Goal: Information Seeking & Learning: Learn about a topic

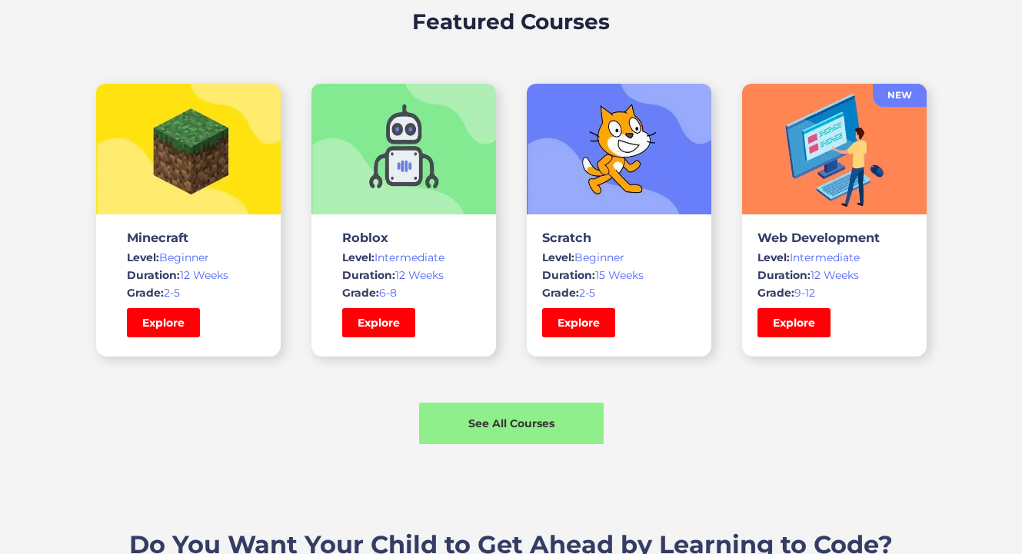
scroll to position [1143, 0]
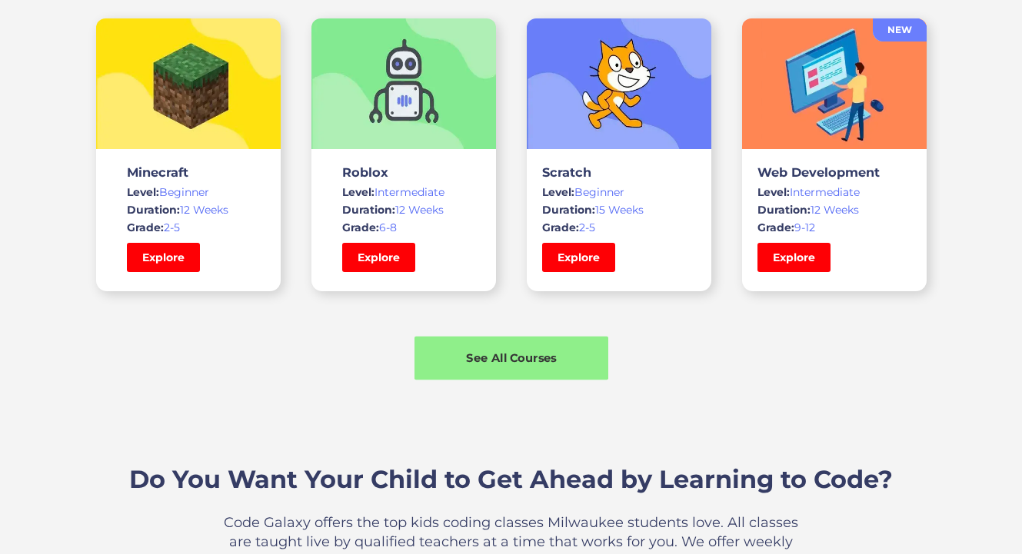
click at [543, 356] on div "See All Courses" at bounding box center [511, 358] width 194 height 16
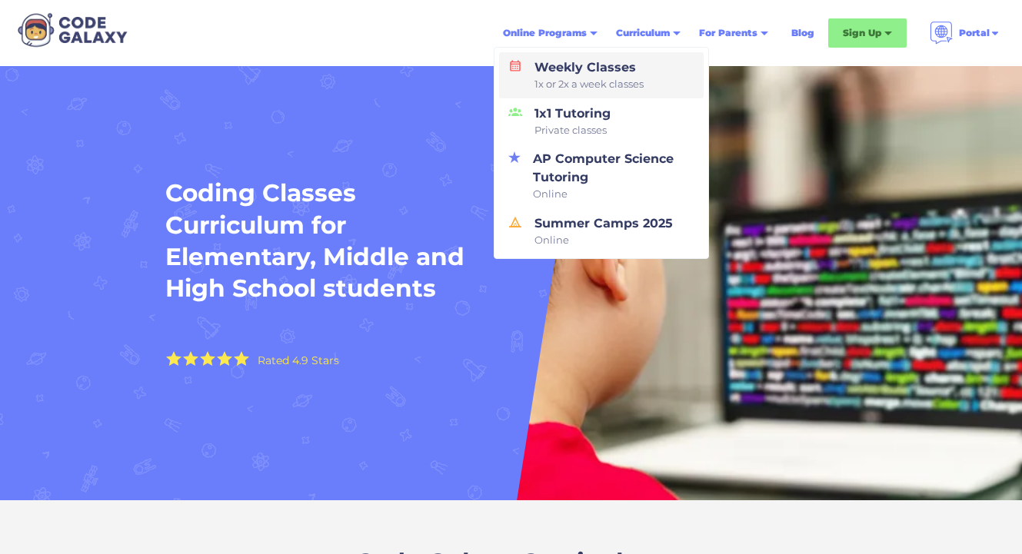
click at [541, 65] on div "Weekly Classes 1x or 2x a week classes" at bounding box center [585, 75] width 115 height 34
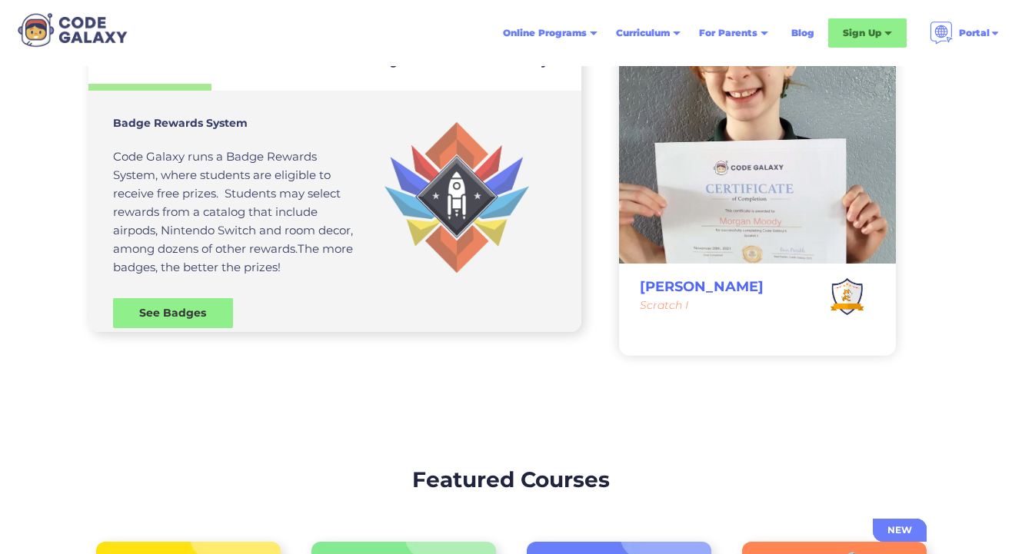
scroll to position [4252, 0]
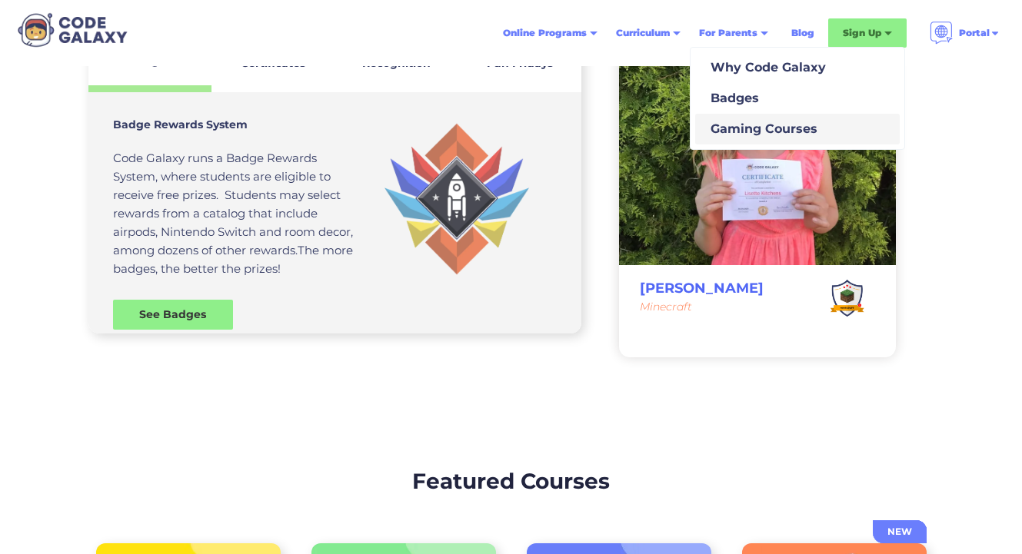
click at [738, 134] on div "Gaming Courses" at bounding box center [760, 129] width 113 height 18
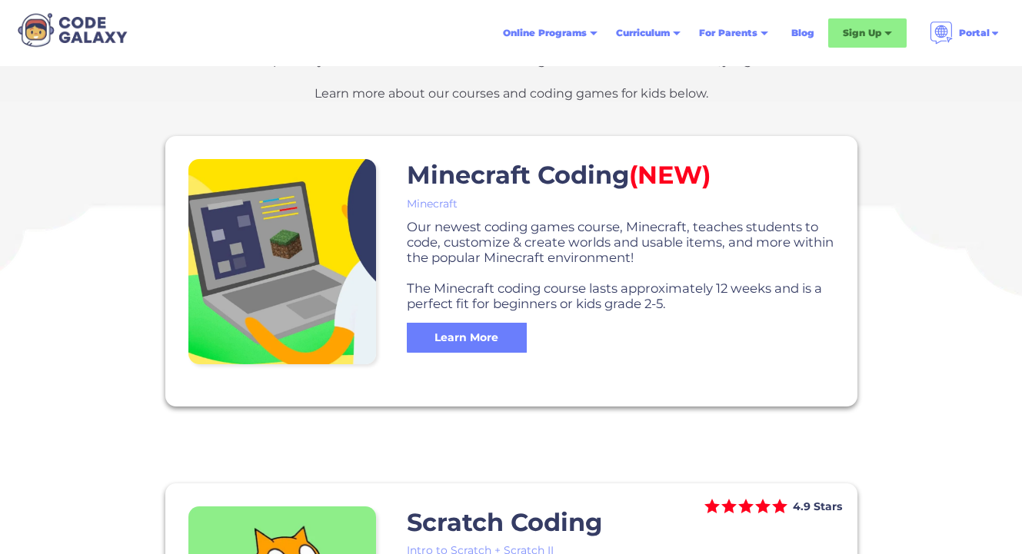
scroll to position [561, 0]
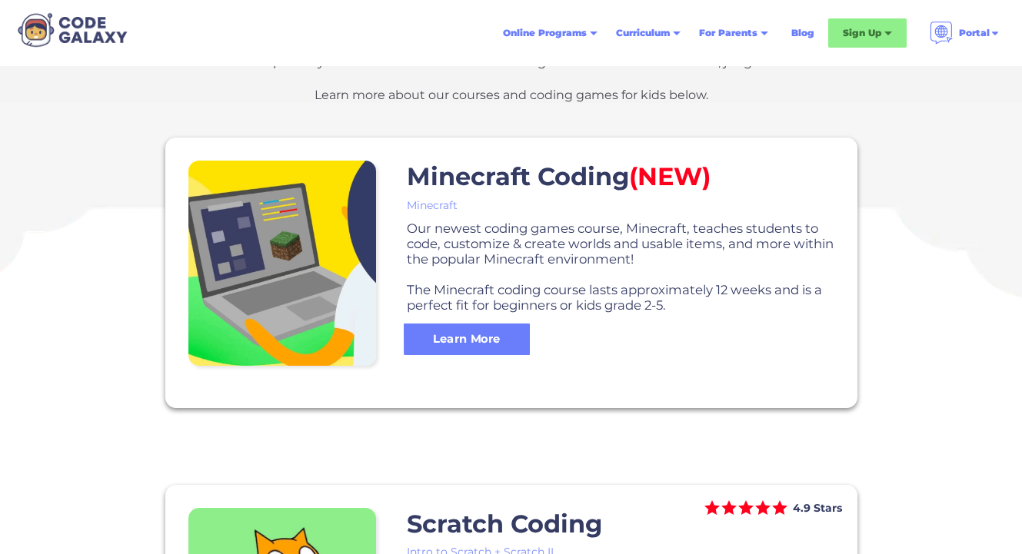
click at [448, 338] on div "Learn More" at bounding box center [467, 339] width 126 height 16
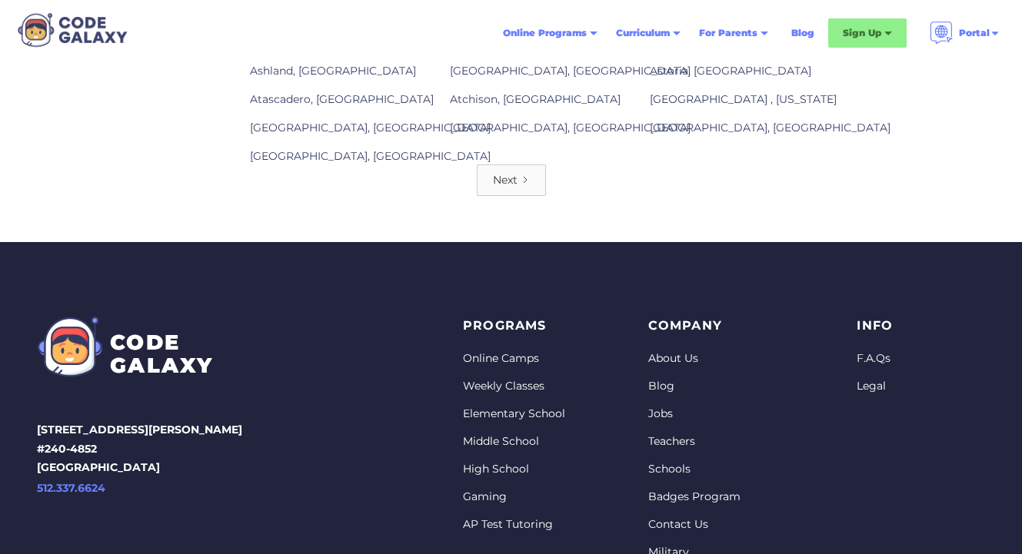
scroll to position [2153, 0]
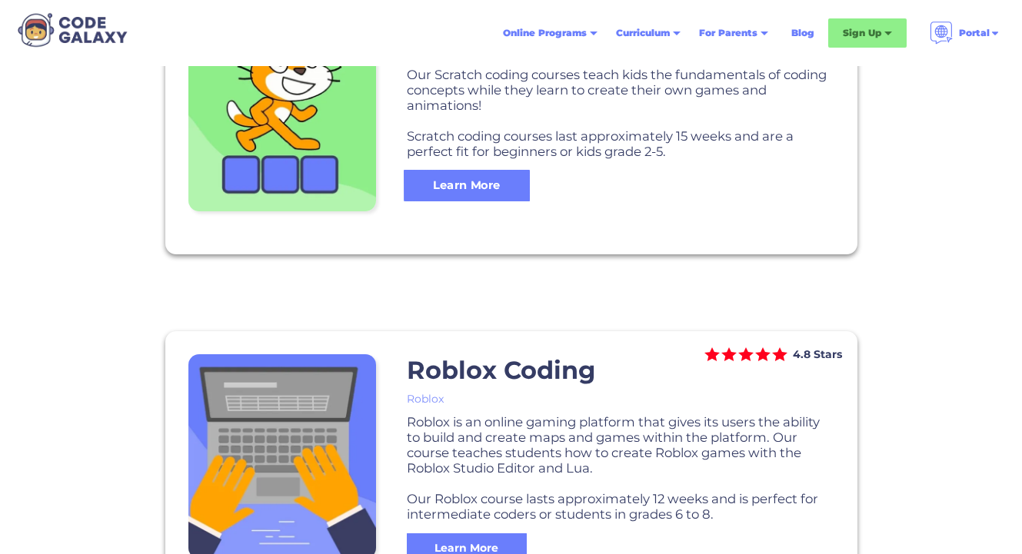
scroll to position [1034, 0]
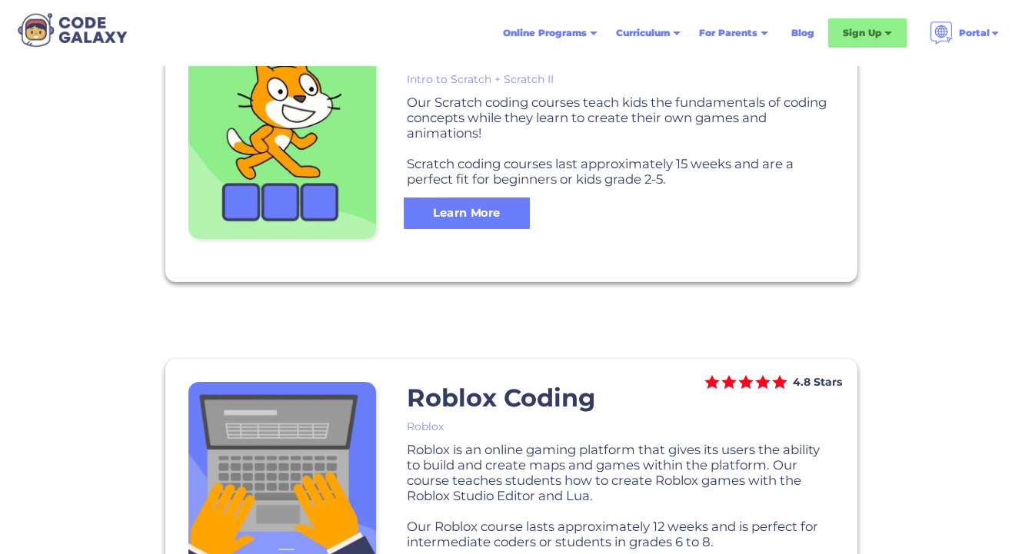
click at [467, 212] on div "Learn More" at bounding box center [467, 213] width 126 height 16
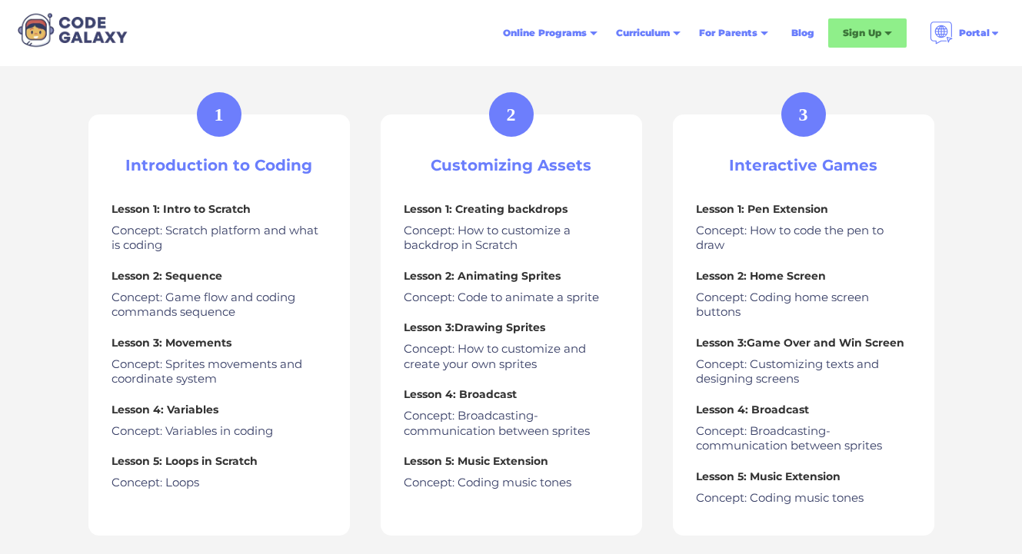
scroll to position [580, 0]
